Goal: Task Accomplishment & Management: Use online tool/utility

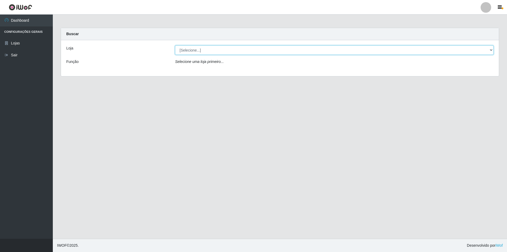
click at [415, 50] on select "[Selecione...] Extrabom - Loja 01 Centro de Distribuição" at bounding box center [334, 49] width 319 height 9
select select "435"
click at [175, 45] on select "[Selecione...] Extrabom - Loja 01 Centro de Distribuição" at bounding box center [334, 49] width 319 height 9
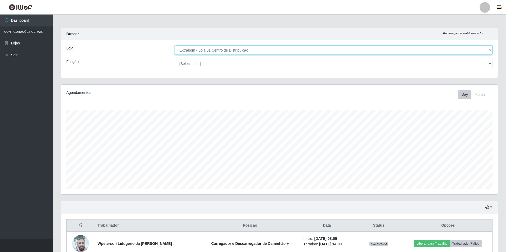
scroll to position [99, 0]
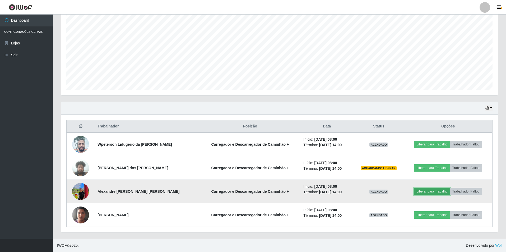
click at [428, 193] on button "Liberar para Trabalho" at bounding box center [432, 191] width 36 height 7
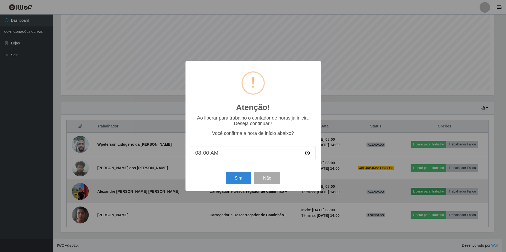
scroll to position [110, 434]
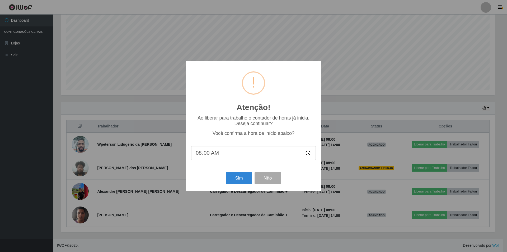
drag, startPoint x: 211, startPoint y: 154, endPoint x: 208, endPoint y: 155, distance: 3.0
click at [208, 155] on input "08:00" at bounding box center [253, 153] width 125 height 14
drag, startPoint x: 207, startPoint y: 154, endPoint x: 210, endPoint y: 154, distance: 3.2
click at [210, 154] on input "08:00" at bounding box center [253, 153] width 125 height 14
type input "08:10"
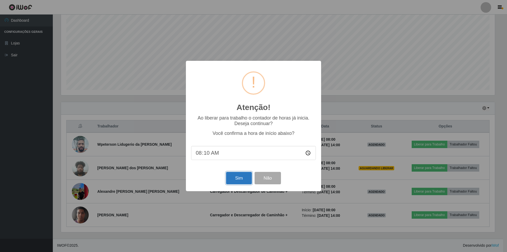
click at [235, 177] on button "Sim" at bounding box center [239, 178] width 26 height 12
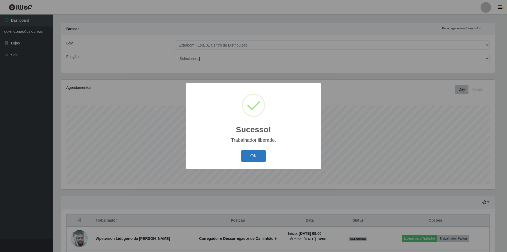
click at [260, 158] on button "OK" at bounding box center [253, 156] width 25 height 12
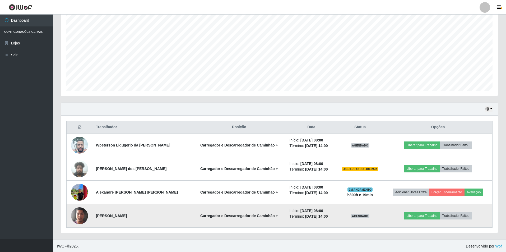
scroll to position [99, 0]
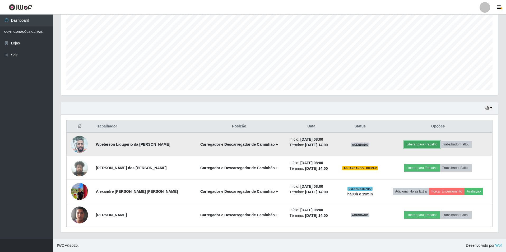
click at [421, 143] on button "Liberar para Trabalho" at bounding box center [422, 144] width 36 height 7
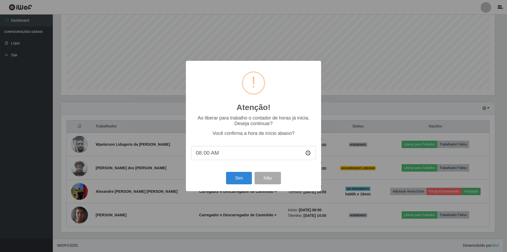
click at [213, 156] on input "08:00" at bounding box center [253, 153] width 125 height 14
click at [209, 155] on input "08:00" at bounding box center [253, 153] width 125 height 14
click at [207, 154] on input "08:00" at bounding box center [253, 153] width 125 height 14
type input "08:10"
click at [231, 175] on button "Sim" at bounding box center [239, 178] width 26 height 12
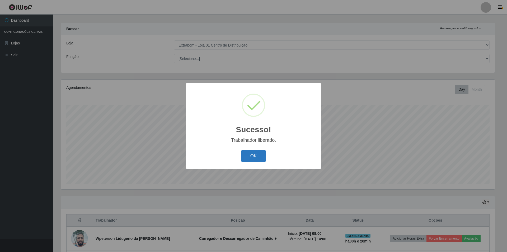
click at [256, 153] on button "OK" at bounding box center [253, 156] width 25 height 12
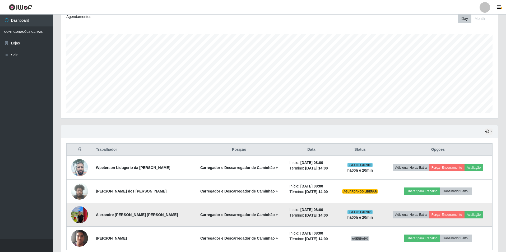
scroll to position [99, 0]
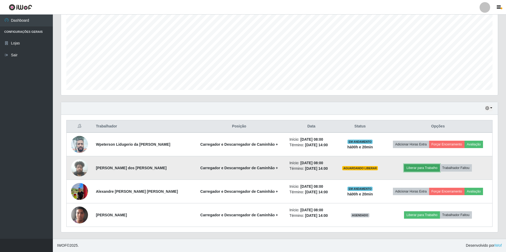
click at [423, 169] on button "Liberar para Trabalho" at bounding box center [422, 167] width 36 height 7
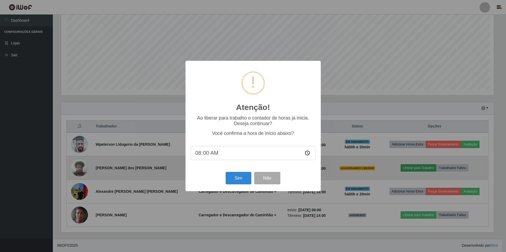
scroll to position [110, 434]
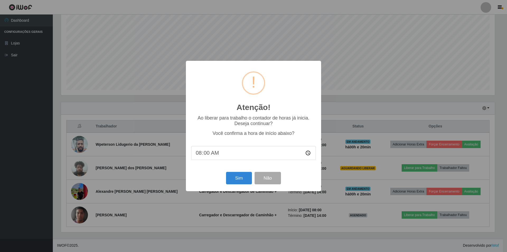
click at [208, 154] on input "08:00" at bounding box center [253, 153] width 125 height 14
type input "08:10"
click at [241, 180] on button "Sim" at bounding box center [239, 178] width 26 height 12
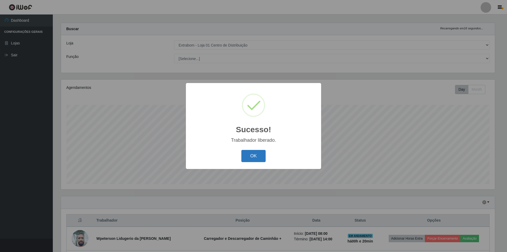
click at [248, 158] on button "OK" at bounding box center [253, 156] width 25 height 12
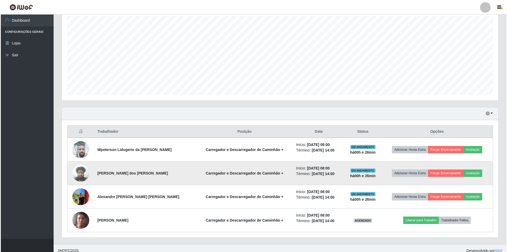
scroll to position [99, 0]
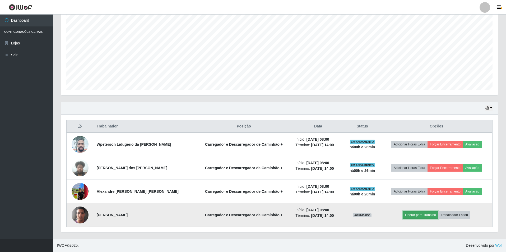
click at [410, 217] on button "Liberar para Trabalho" at bounding box center [421, 214] width 36 height 7
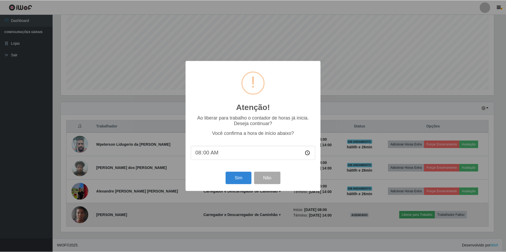
scroll to position [110, 434]
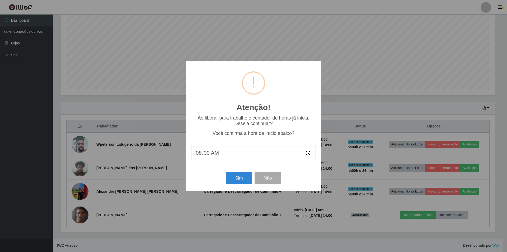
click at [231, 155] on input "08:00" at bounding box center [253, 153] width 125 height 14
click at [209, 155] on input "08:00" at bounding box center [253, 153] width 125 height 14
type input "08:35"
click at [234, 179] on button "Sim" at bounding box center [239, 178] width 26 height 12
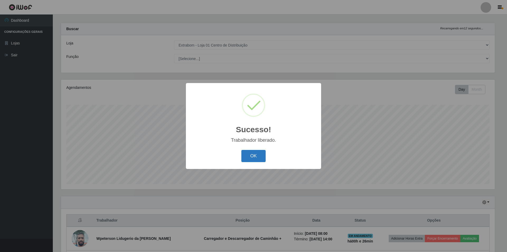
click at [248, 151] on button "OK" at bounding box center [253, 156] width 25 height 12
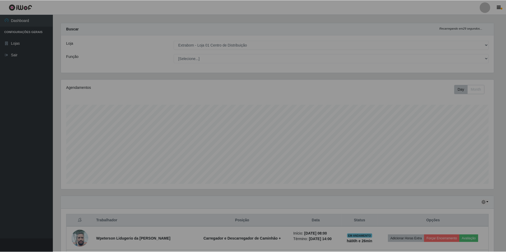
scroll to position [110, 437]
